Goal: Information Seeking & Learning: Learn about a topic

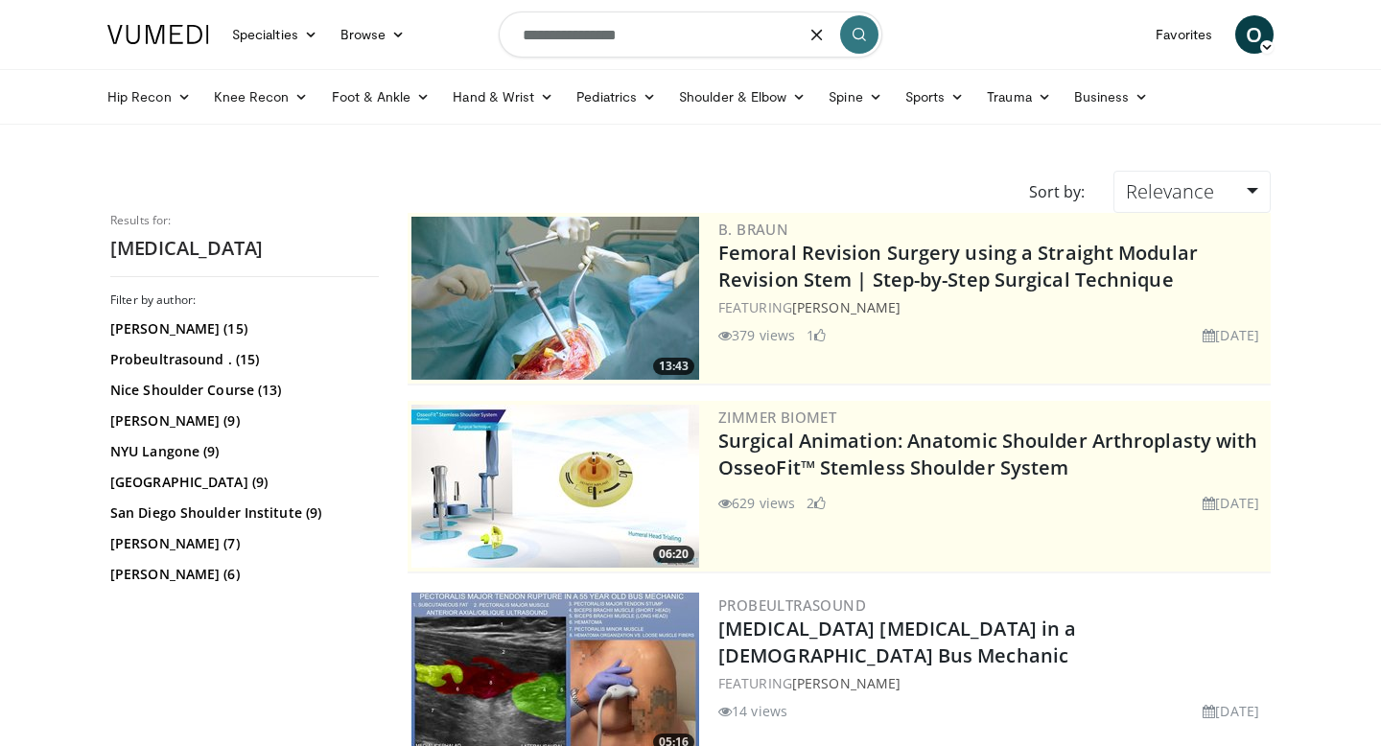
drag, startPoint x: 648, startPoint y: 41, endPoint x: 457, endPoint y: 33, distance: 192.0
click at [457, 33] on nav "Specialties Adult & Family Medicine Allergy, [MEDICAL_DATA], Immunology Anesthe…" at bounding box center [690, 34] width 1189 height 69
type input "**********"
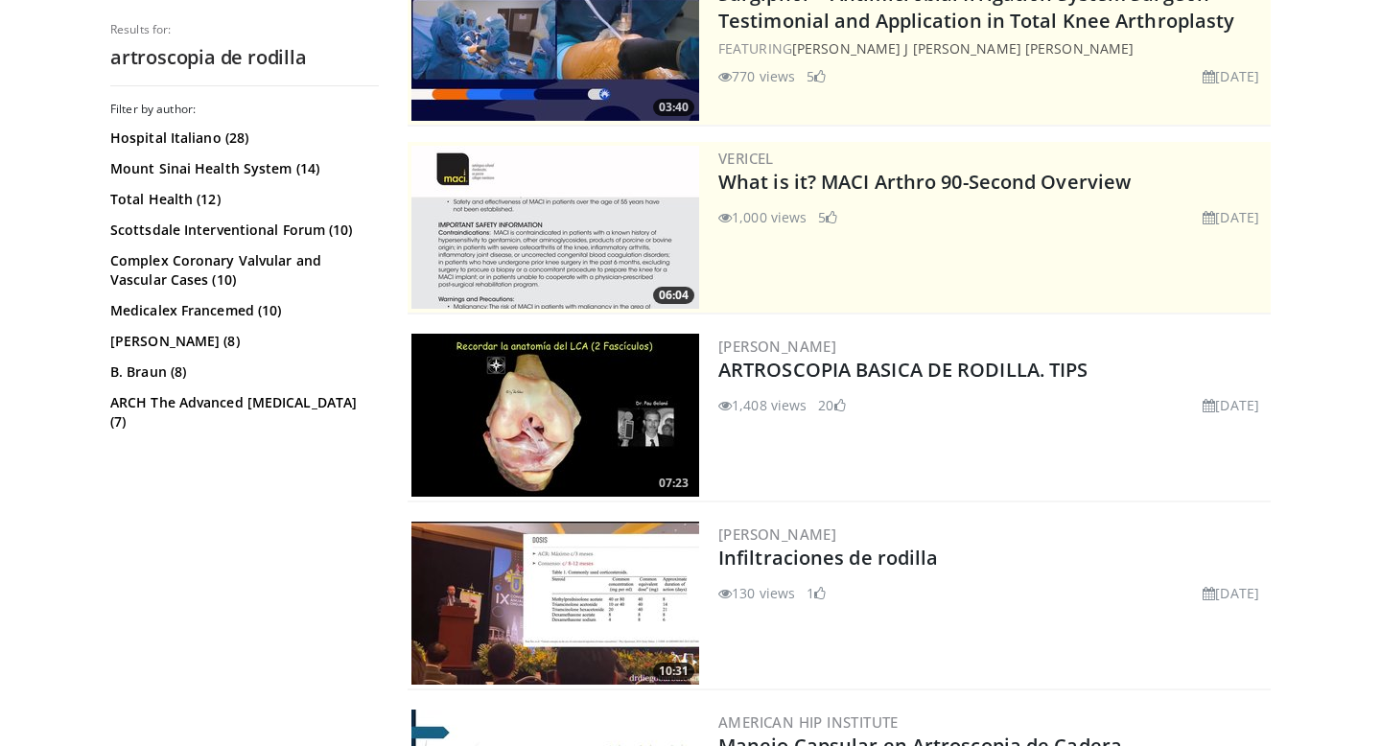
scroll to position [263, 0]
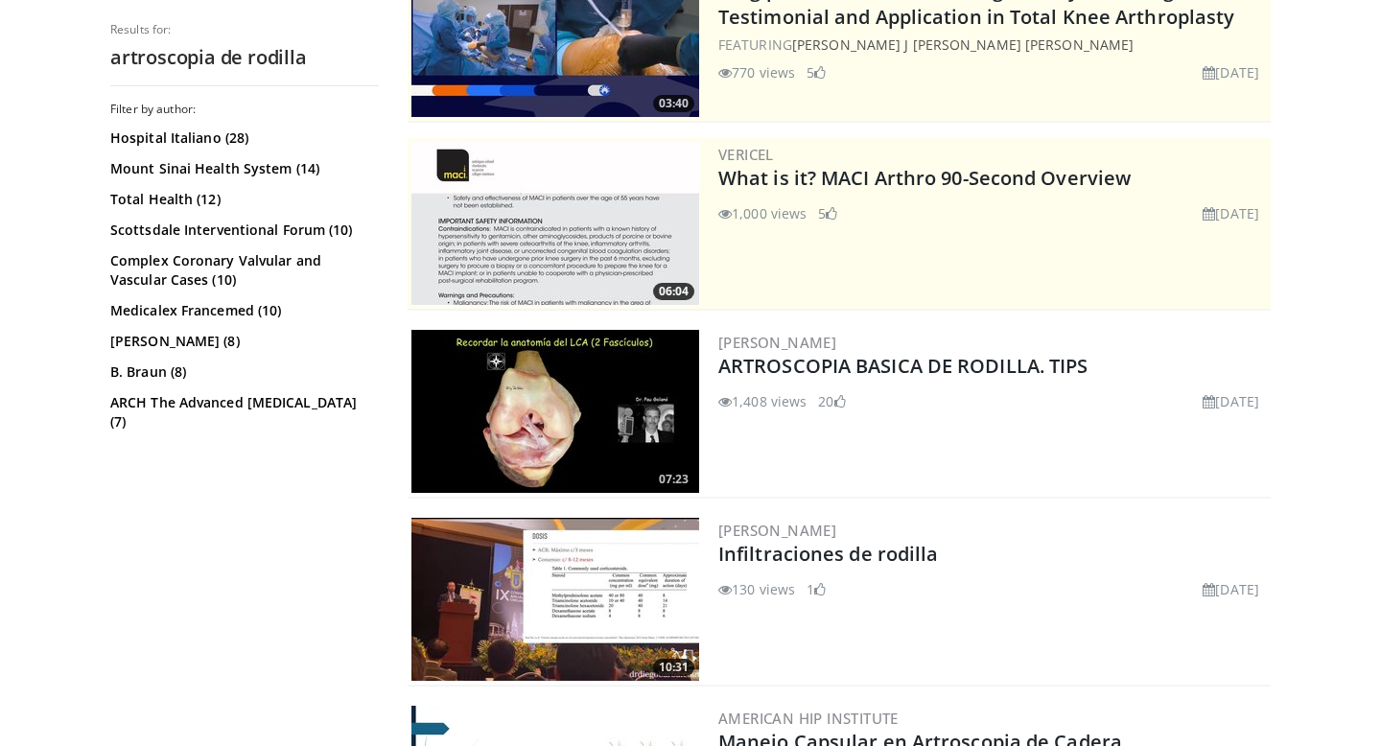
click at [553, 347] on img at bounding box center [556, 411] width 288 height 163
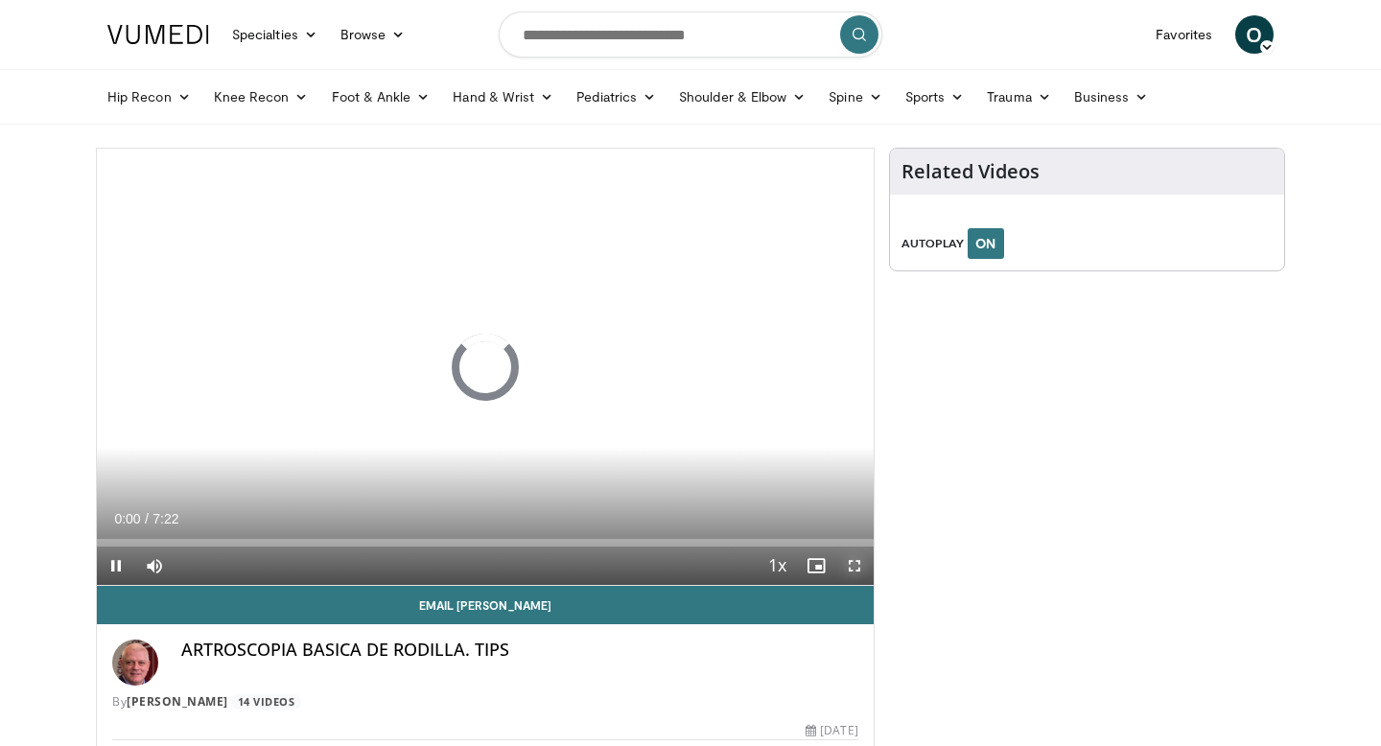
click at [846, 560] on span "Video Player" at bounding box center [855, 566] width 38 height 38
